Goal: Task Accomplishment & Management: Complete application form

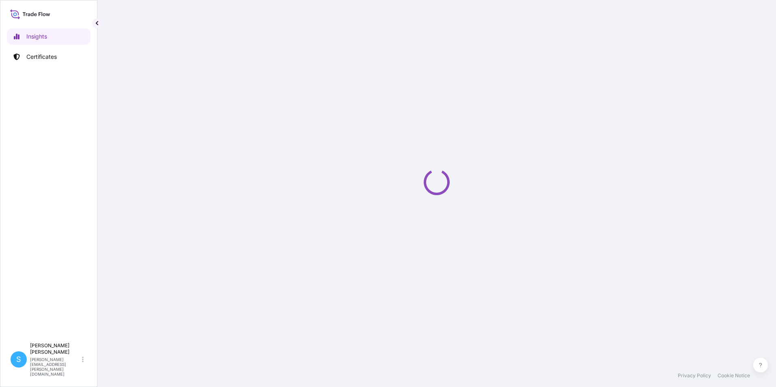
select select "2025"
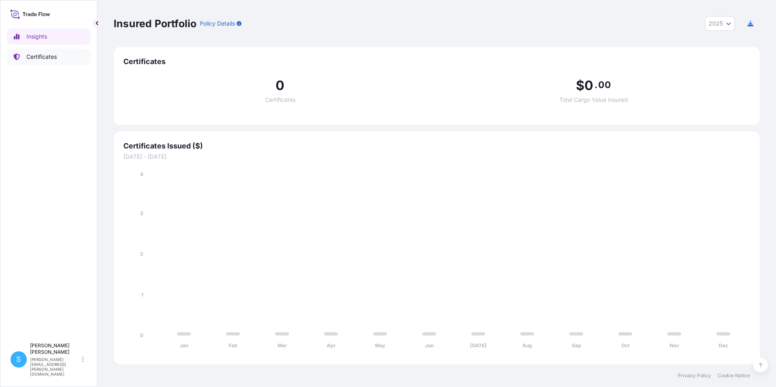
click at [50, 50] on link "Certificates" at bounding box center [49, 57] width 84 height 16
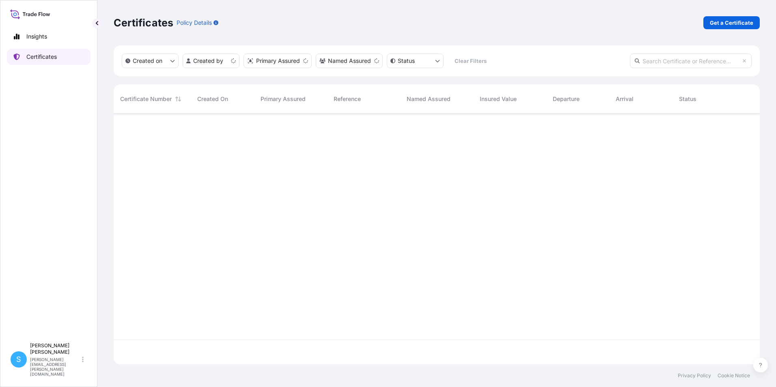
scroll to position [249, 640]
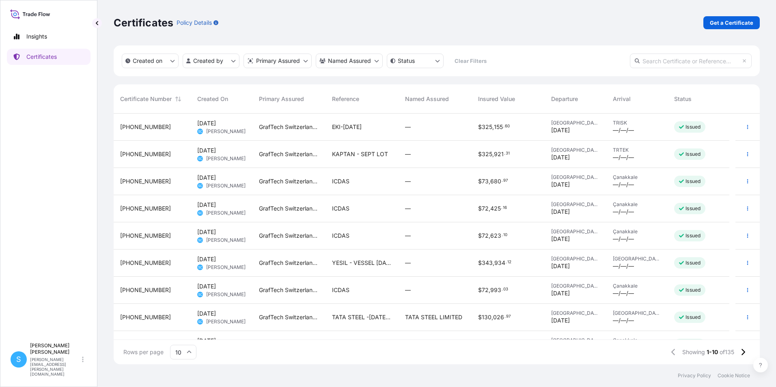
click at [352, 182] on div "ICDAS" at bounding box center [362, 181] width 60 height 8
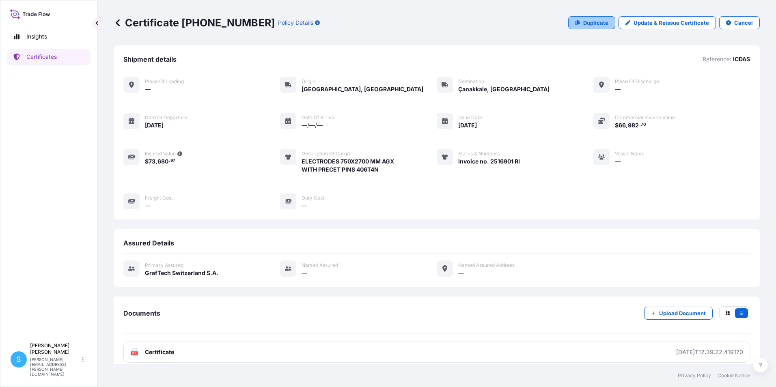
click at [581, 17] on link "Duplicate" at bounding box center [591, 22] width 47 height 13
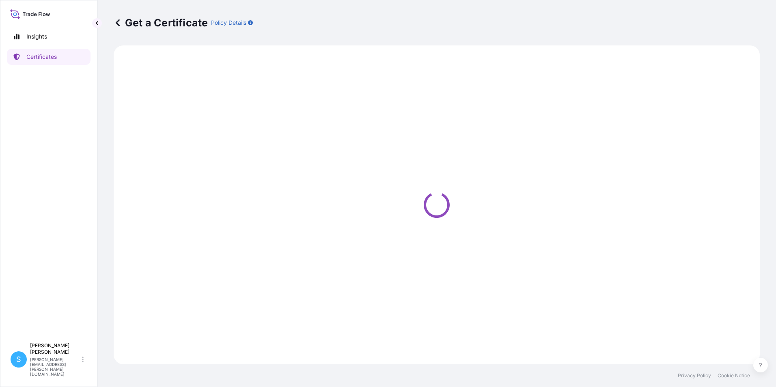
select select "Road"
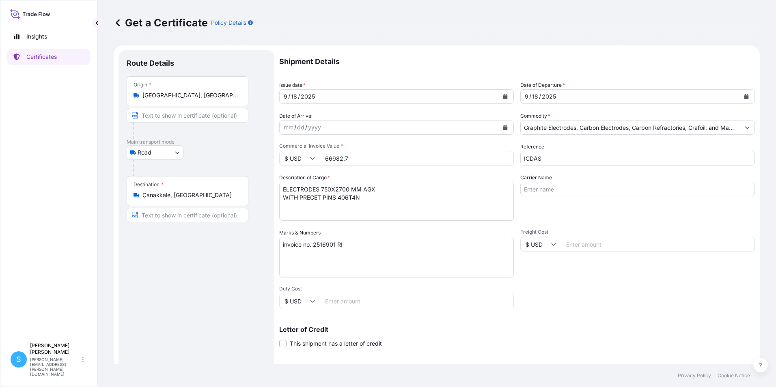
select select "31801"
click at [505, 98] on button "Calendar" at bounding box center [505, 96] width 13 height 13
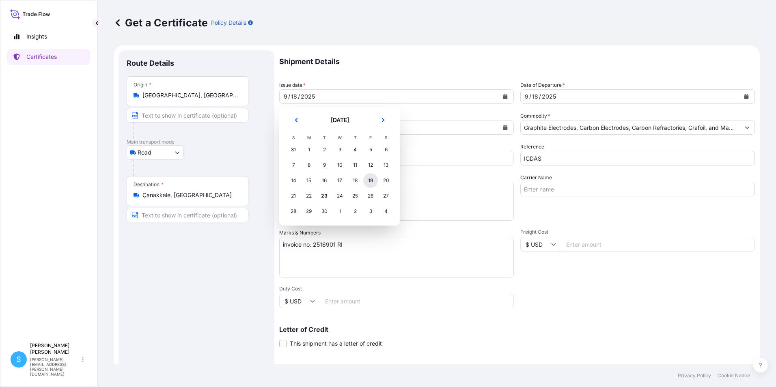
click at [373, 184] on div "19" at bounding box center [370, 180] width 15 height 15
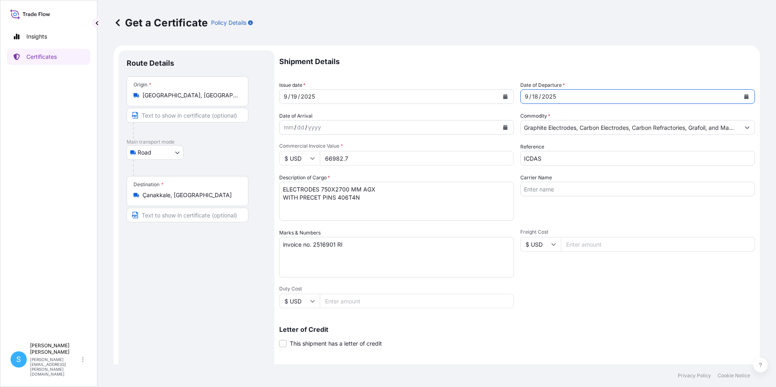
click at [590, 92] on div "9 / 18 / 2025" at bounding box center [630, 96] width 219 height 15
click at [744, 96] on icon "Calendar" at bounding box center [746, 96] width 5 height 5
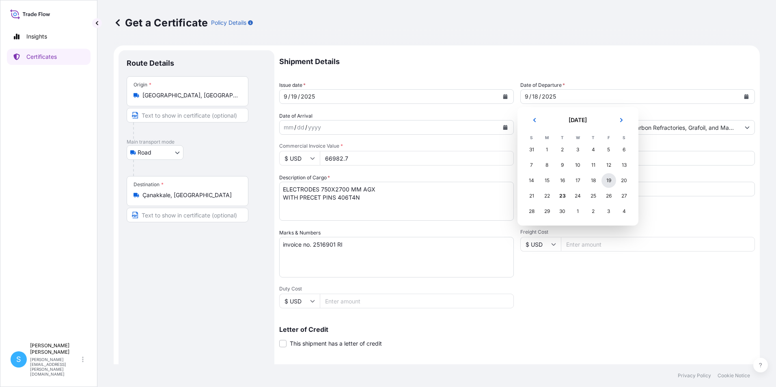
click at [612, 180] on div "19" at bounding box center [609, 180] width 15 height 15
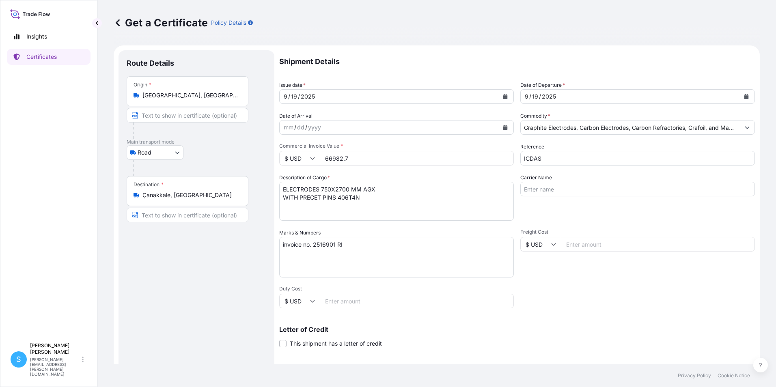
drag, startPoint x: 396, startPoint y: 161, endPoint x: 285, endPoint y: 155, distance: 111.4
click at [291, 155] on div "$ USD 66982.7" at bounding box center [396, 158] width 235 height 15
type input "65082.90"
click at [336, 246] on textarea "invoice no. 2516901 RI" at bounding box center [396, 257] width 235 height 41
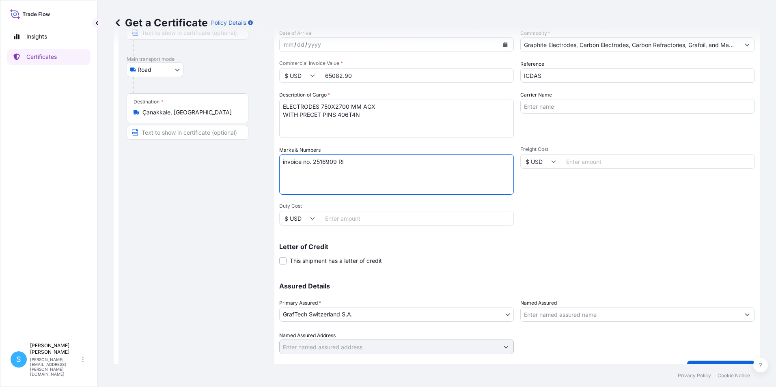
scroll to position [100, 0]
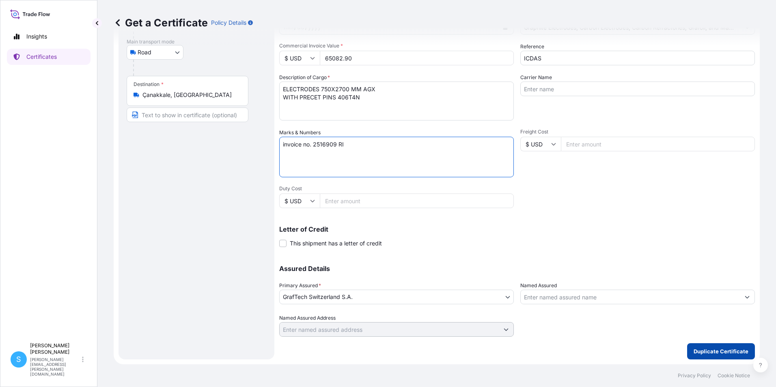
type textarea "invoice no. 2516909 RI"
click at [721, 352] on p "Duplicate Certificate" at bounding box center [721, 351] width 55 height 8
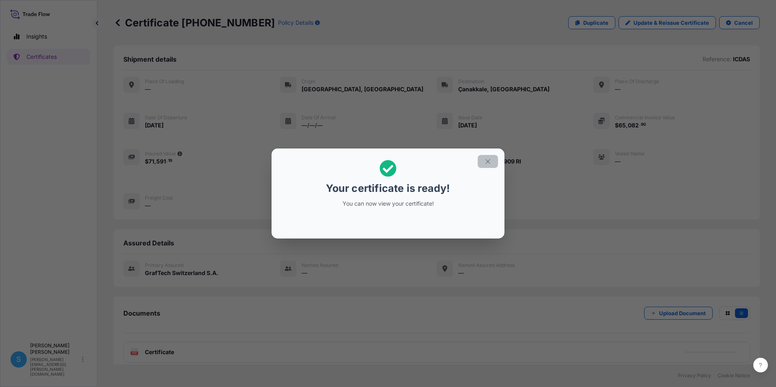
click at [492, 162] on button "button" at bounding box center [488, 161] width 20 height 13
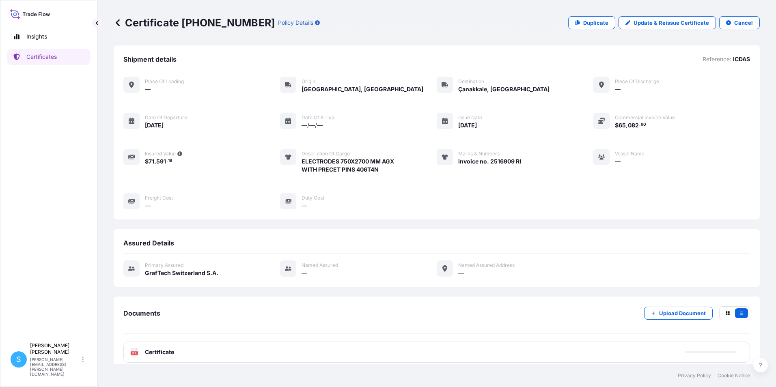
click at [168, 355] on span "Certificate" at bounding box center [159, 352] width 29 height 8
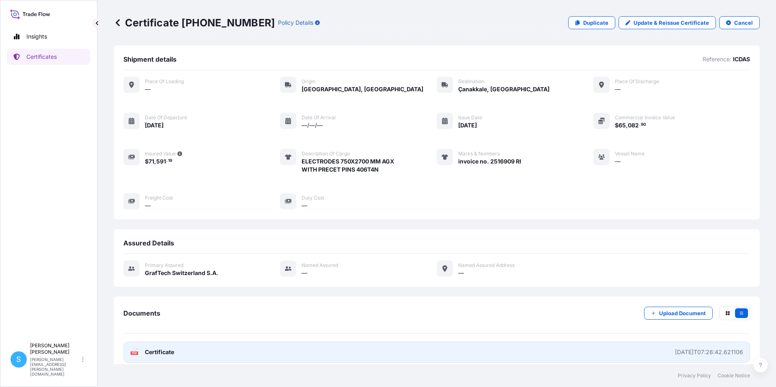
click at [223, 355] on link "PDF Certificate 2025-09-23T07:26:42.621106" at bounding box center [436, 352] width 627 height 21
